Goal: Check status: Check status

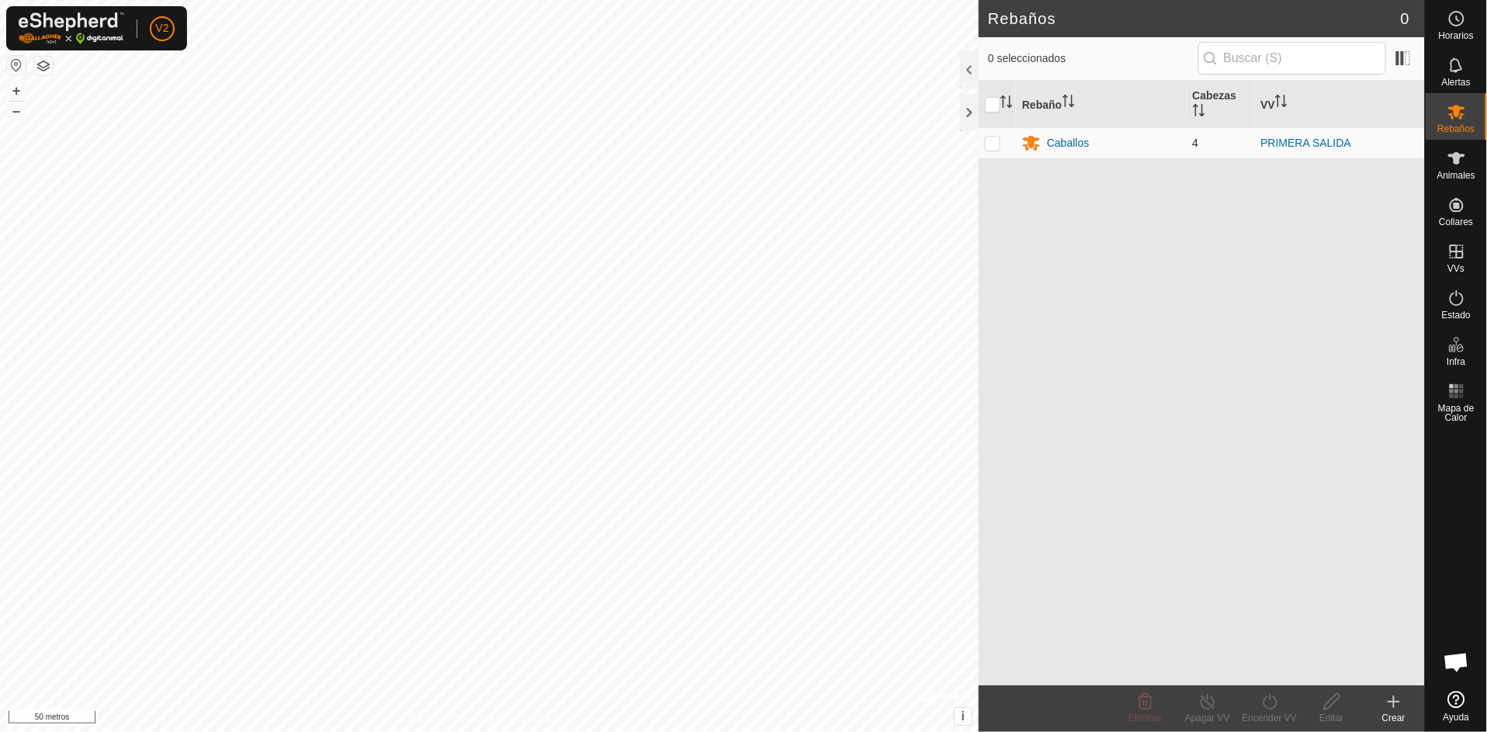
click at [990, 145] on p-checkbox at bounding box center [993, 143] width 16 height 12
checkbox input "true"
click at [1053, 137] on font "Caballos" at bounding box center [1068, 143] width 42 height 12
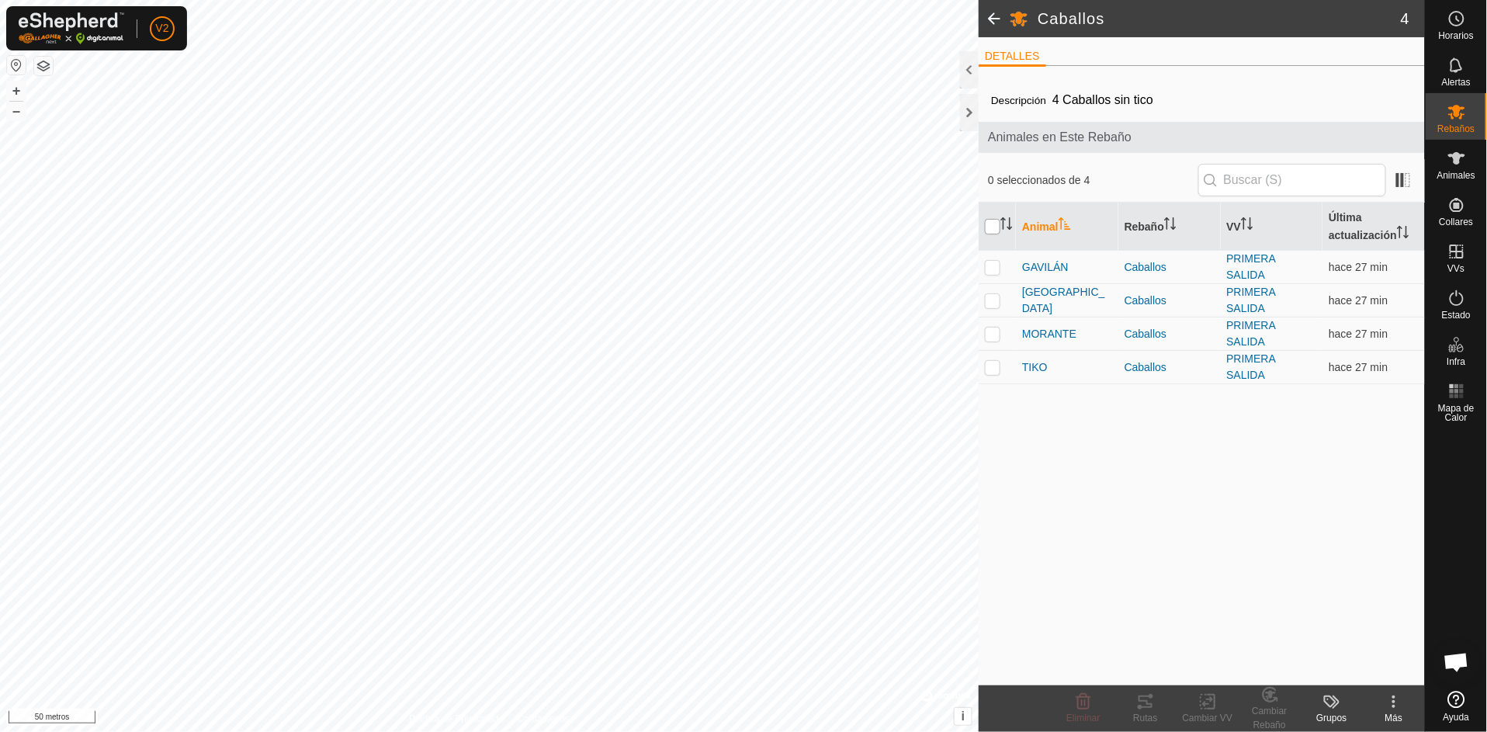
click at [995, 222] on input "checkbox" at bounding box center [993, 227] width 16 height 16
checkbox input "true"
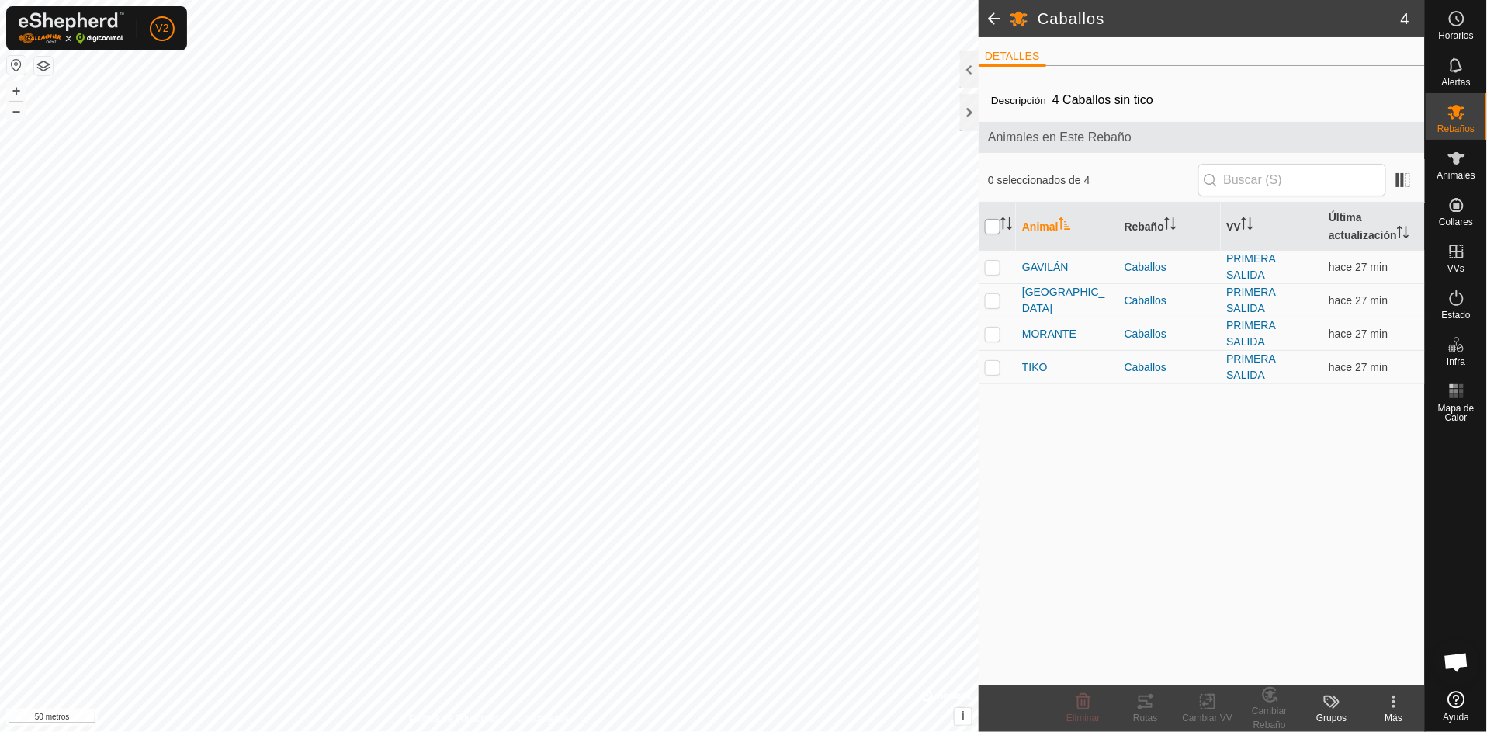
checkbox input "true"
click at [999, 331] on p-checkbox at bounding box center [993, 334] width 16 height 12
checkbox input "false"
click at [996, 265] on p-checkbox at bounding box center [993, 267] width 16 height 12
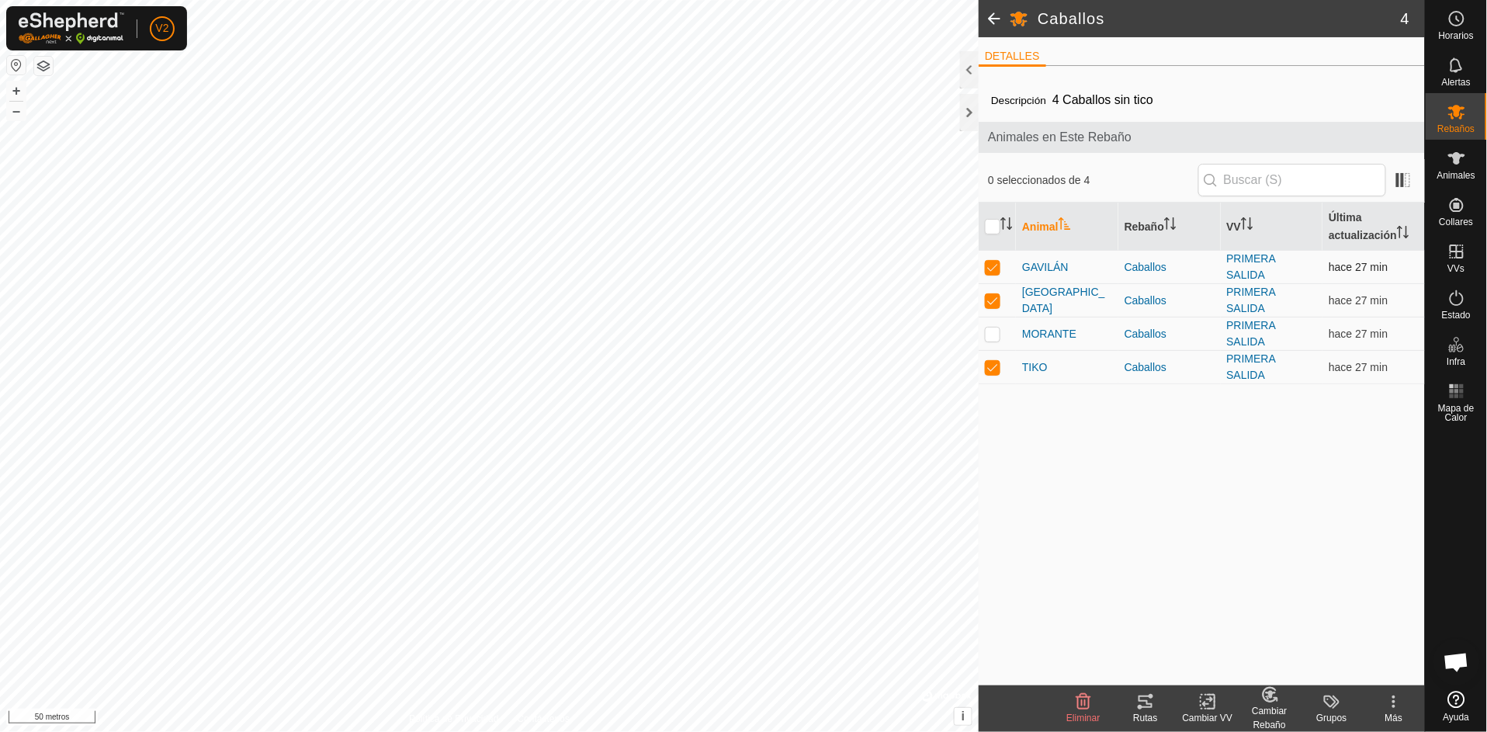
checkbox input "false"
click at [996, 291] on td at bounding box center [997, 300] width 37 height 33
checkbox input "false"
click at [994, 332] on p-checkbox at bounding box center [993, 334] width 16 height 12
checkbox input "true"
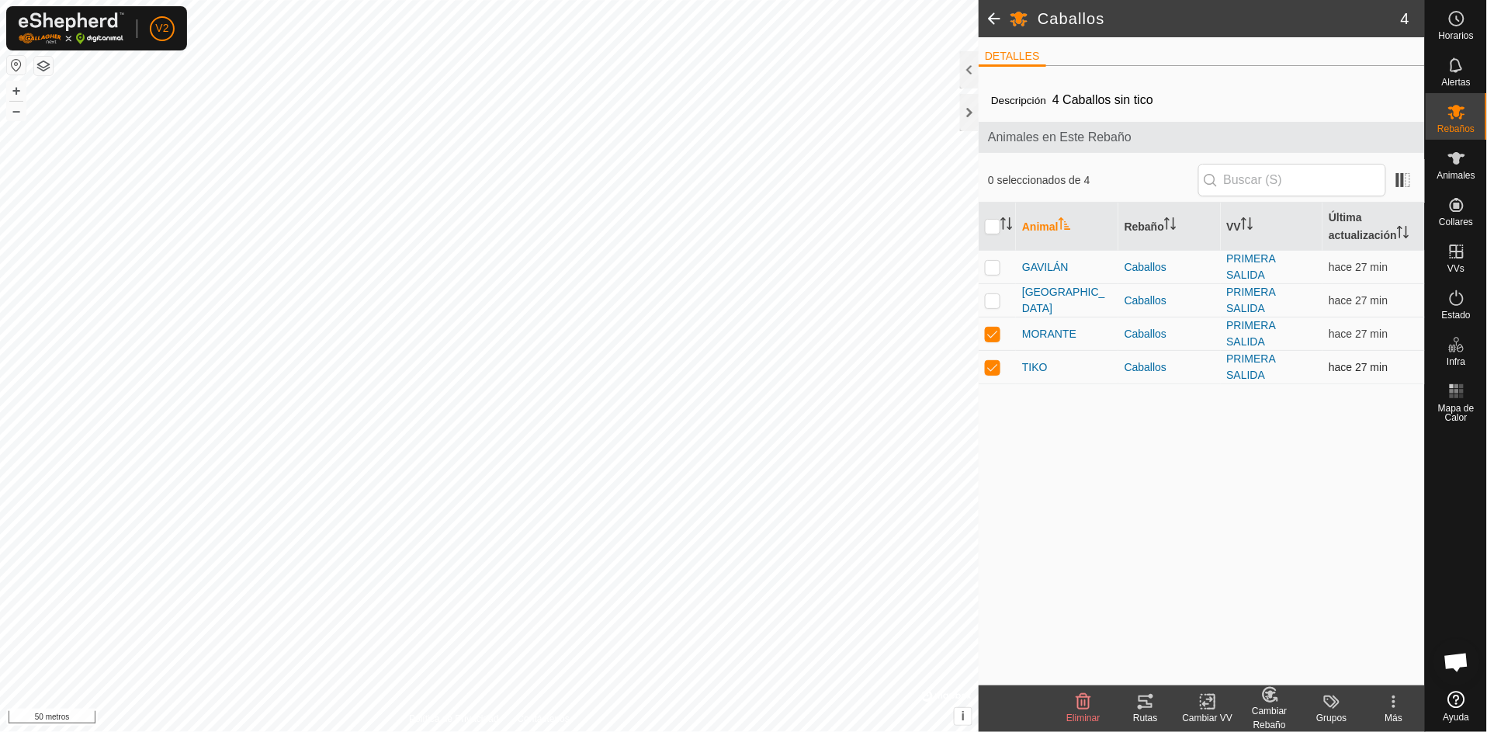
click at [990, 369] on p-checkbox at bounding box center [993, 367] width 16 height 12
click at [1144, 702] on icon at bounding box center [1145, 701] width 19 height 19
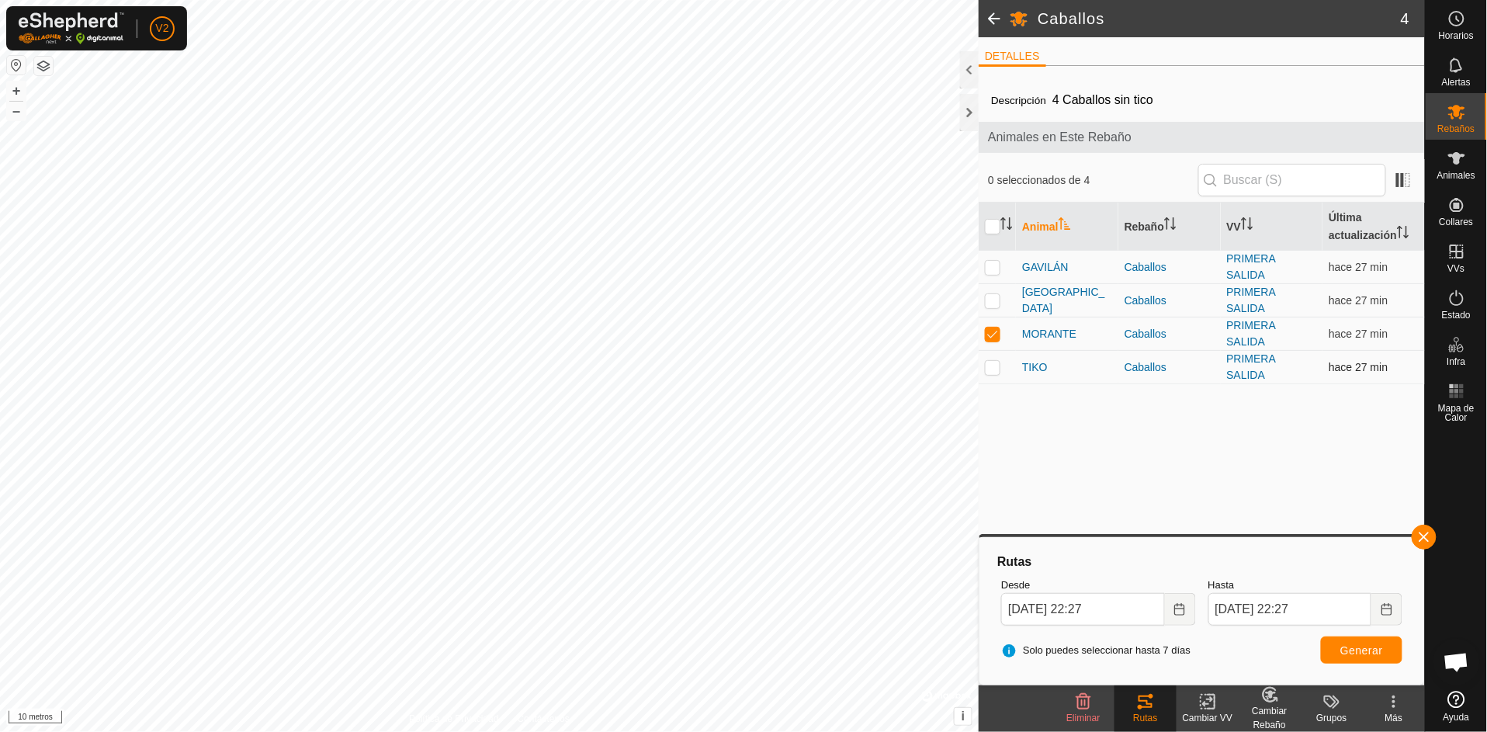
click at [993, 371] on td at bounding box center [997, 367] width 37 height 33
checkbox input "true"
click at [992, 332] on p-checkbox at bounding box center [993, 334] width 16 height 12
checkbox input "false"
click at [1428, 536] on button "button" at bounding box center [1424, 537] width 25 height 25
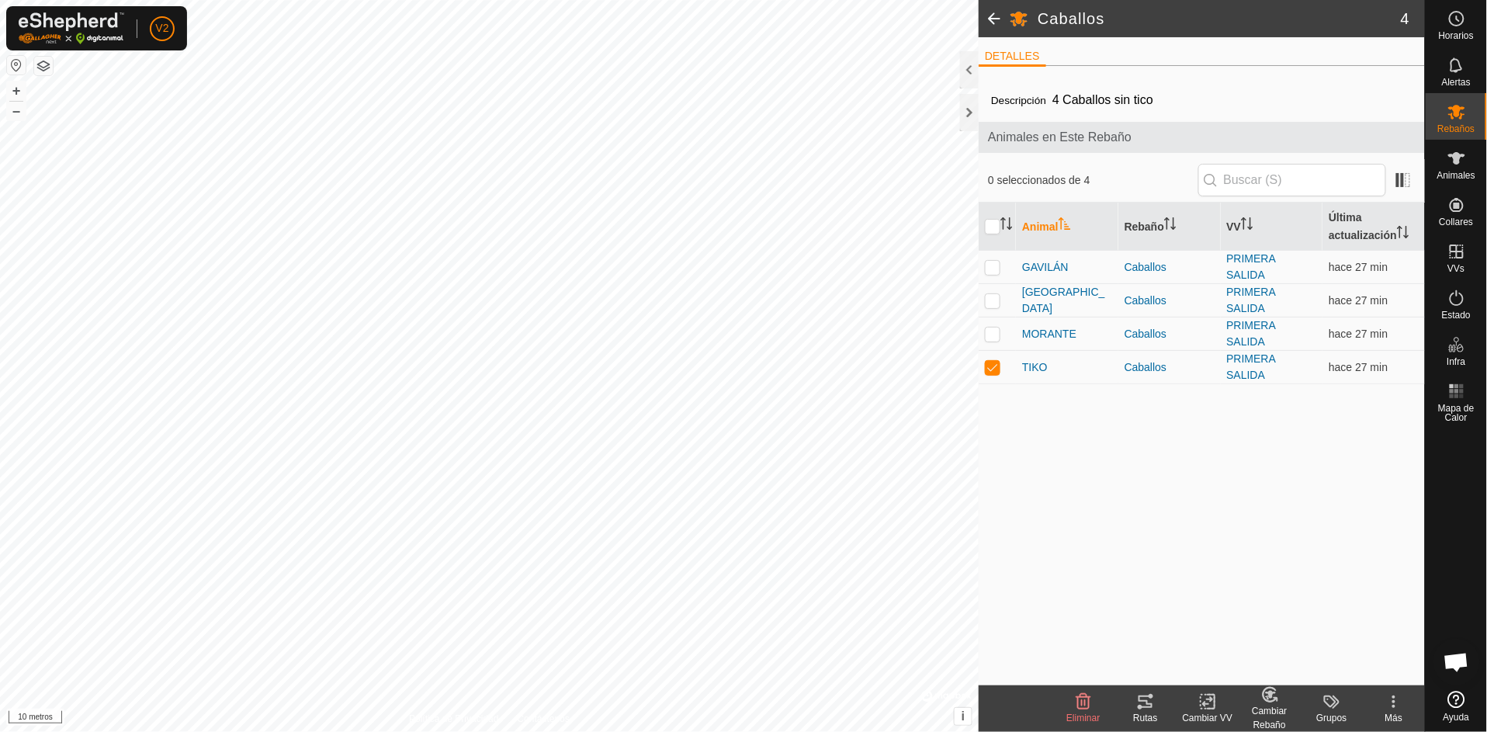
click at [1143, 717] on font "Rutas" at bounding box center [1145, 718] width 24 height 11
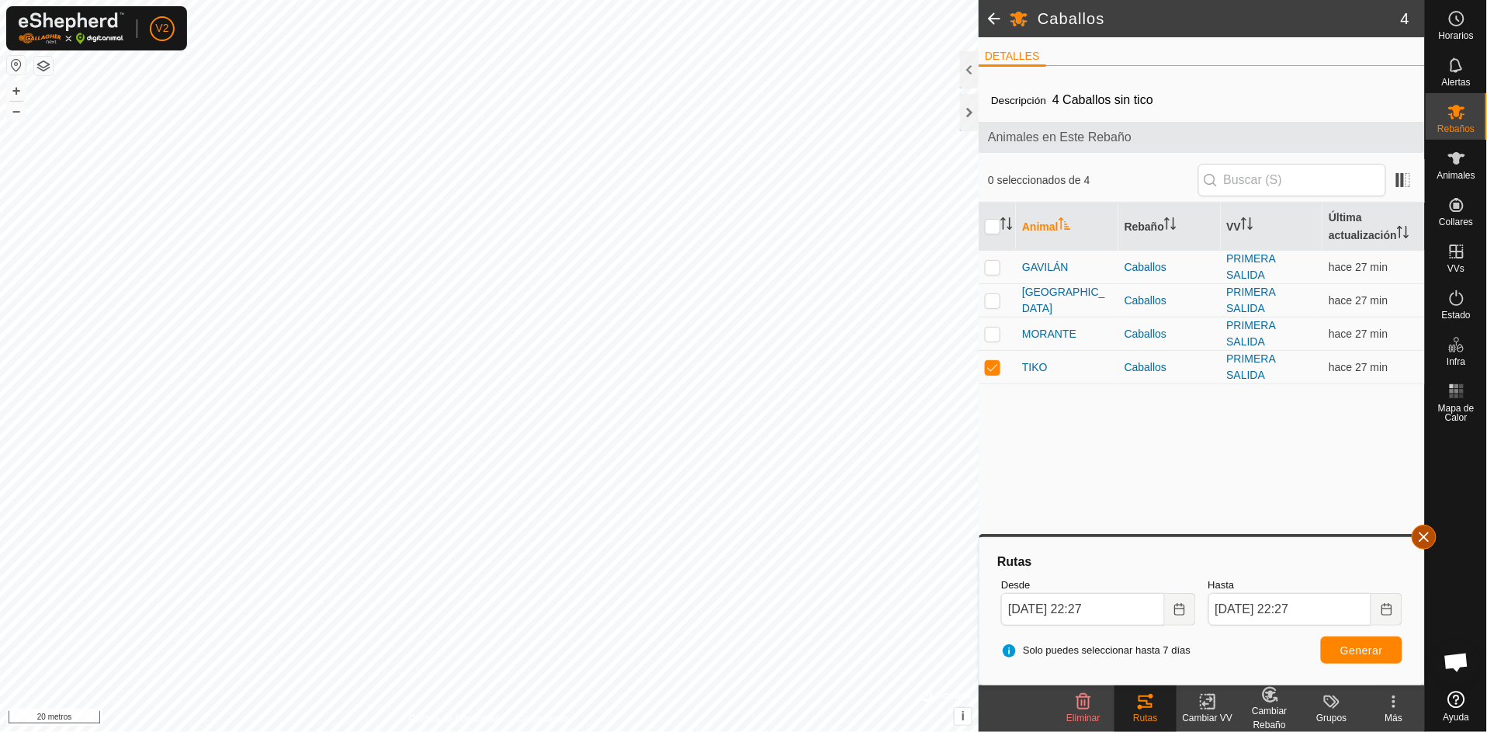
click at [1433, 540] on button "button" at bounding box center [1424, 537] width 25 height 25
